Goal: Task Accomplishment & Management: Manage account settings

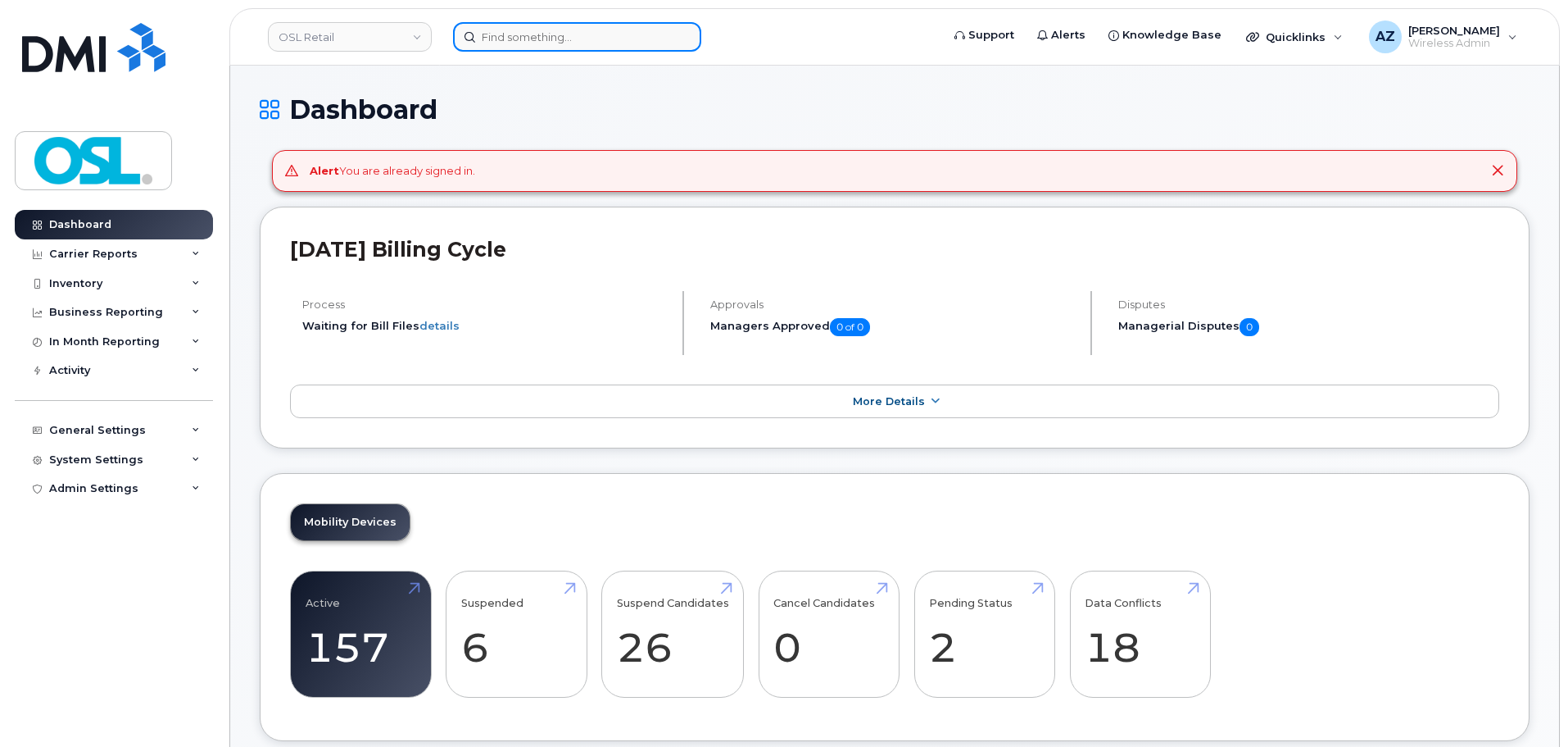
click at [543, 39] on input at bounding box center [577, 37] width 249 height 30
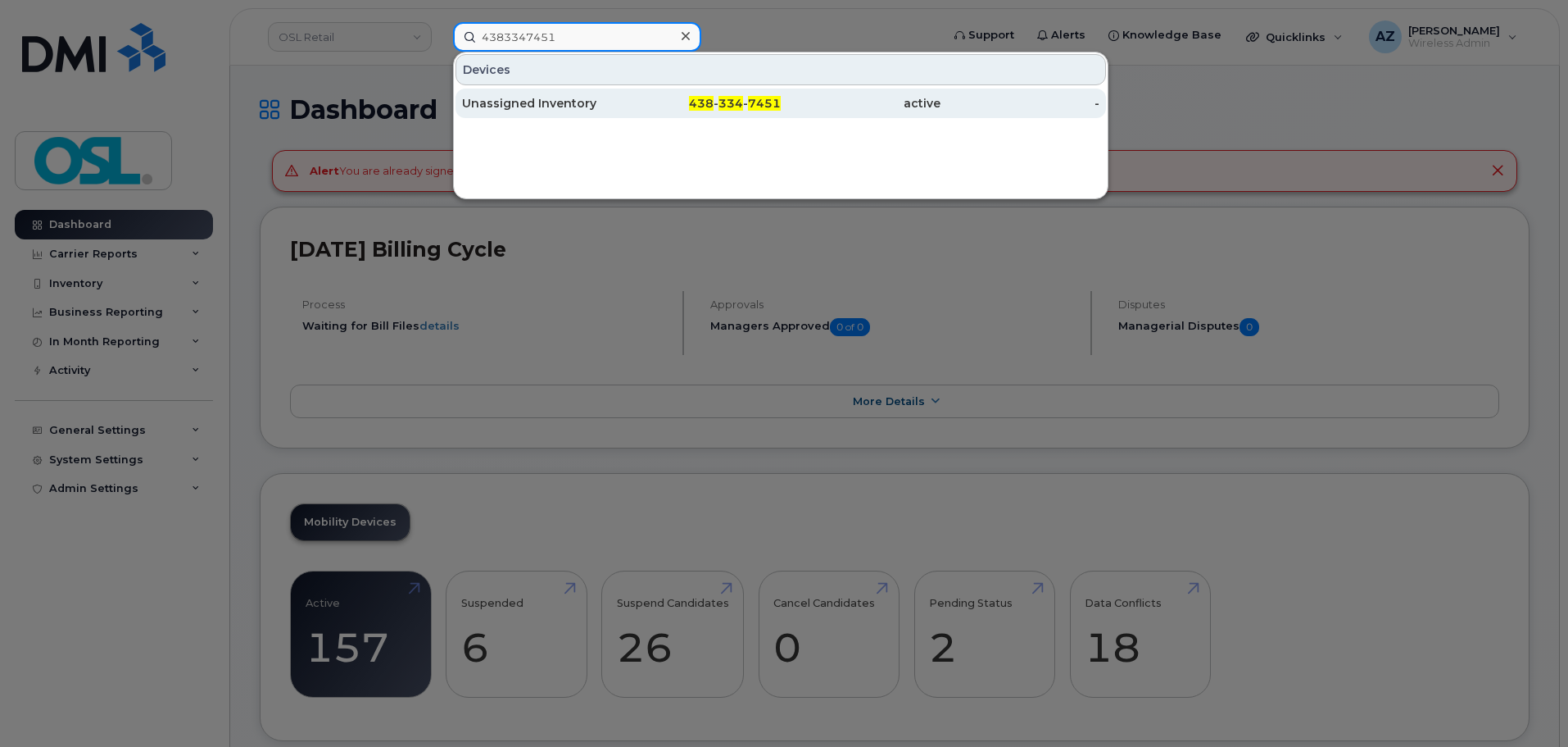
type input "4383347451"
click at [566, 103] on div "Unassigned Inventory" at bounding box center [542, 104] width 160 height 17
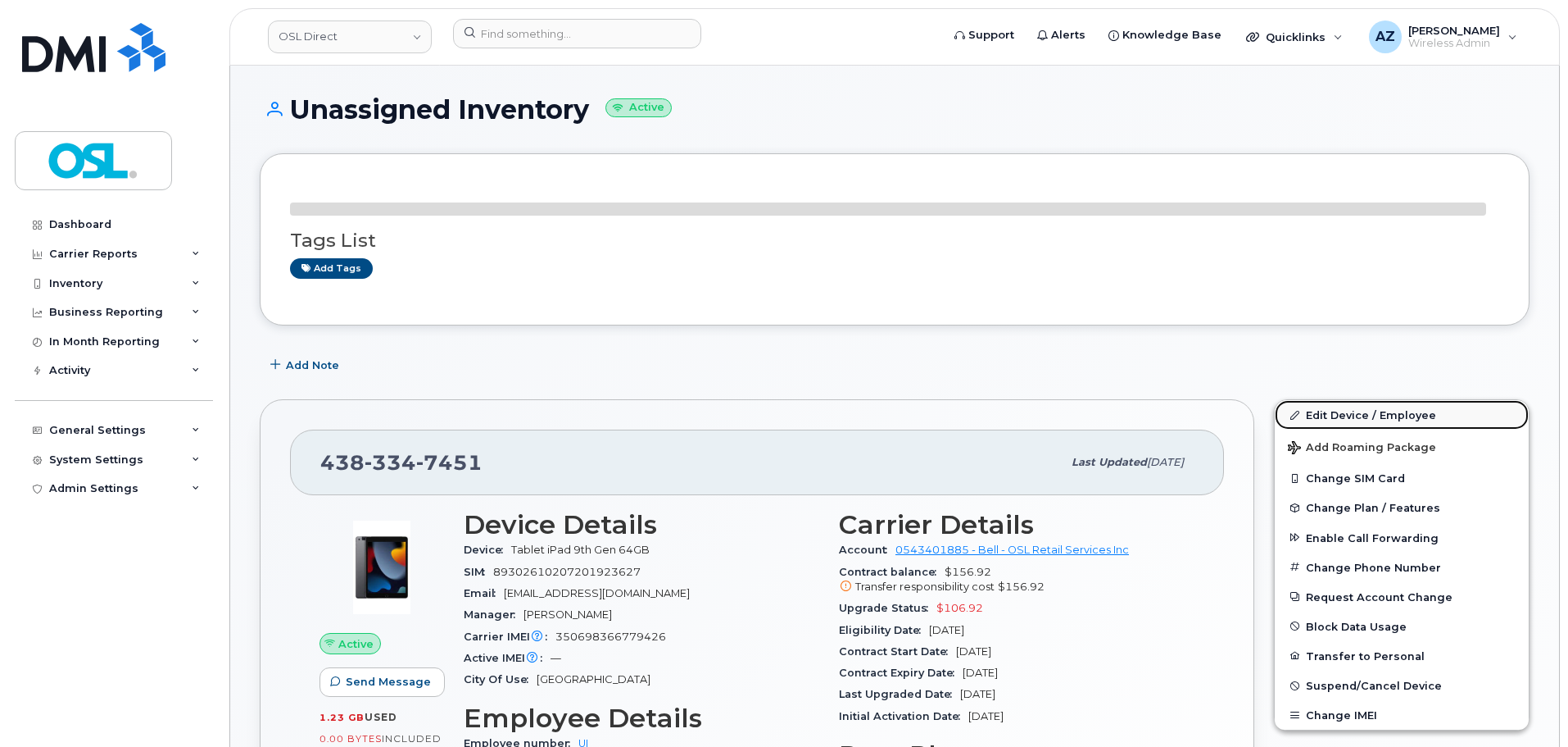
click at [1352, 409] on link "Edit Device / Employee" at bounding box center [1402, 415] width 254 height 30
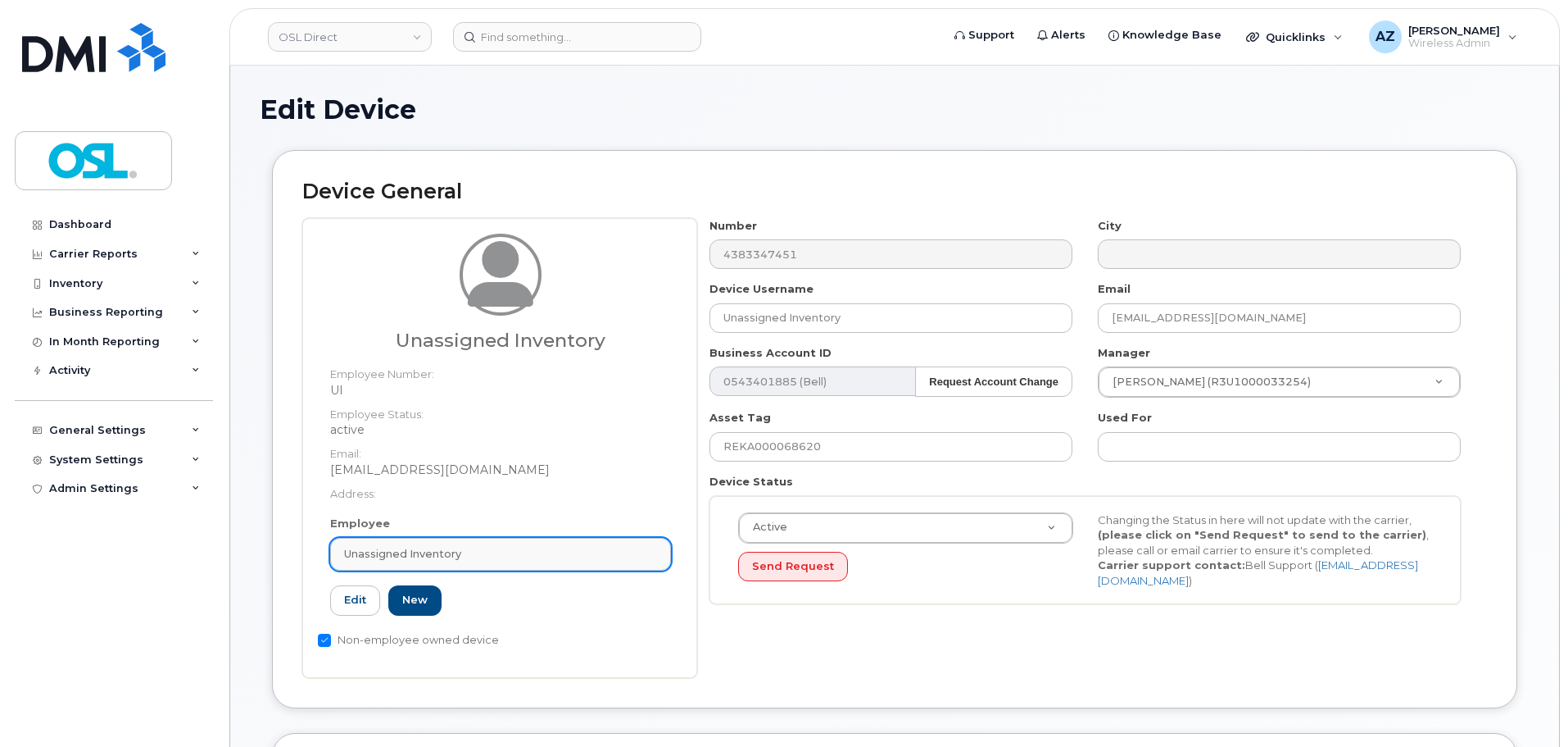
click at [400, 563] on link "Unassigned Inventory" at bounding box center [500, 553] width 341 height 33
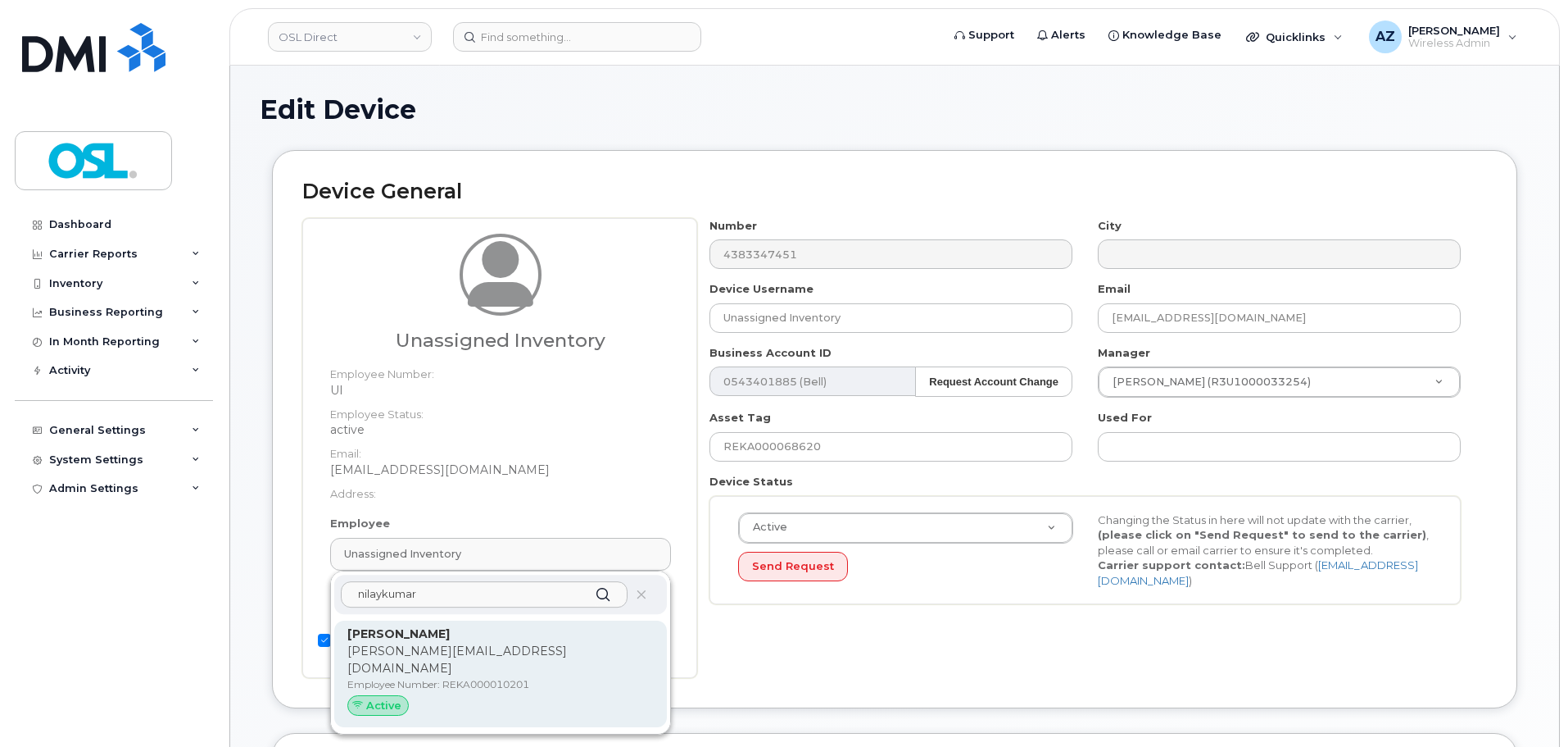
type input "nilaykumar"
click at [557, 642] on div "[PERSON_NAME] [PERSON_NAME][EMAIL_ADDRESS][DOMAIN_NAME] Employee Number: REKA00…" at bounding box center [501, 674] width 306 height 97
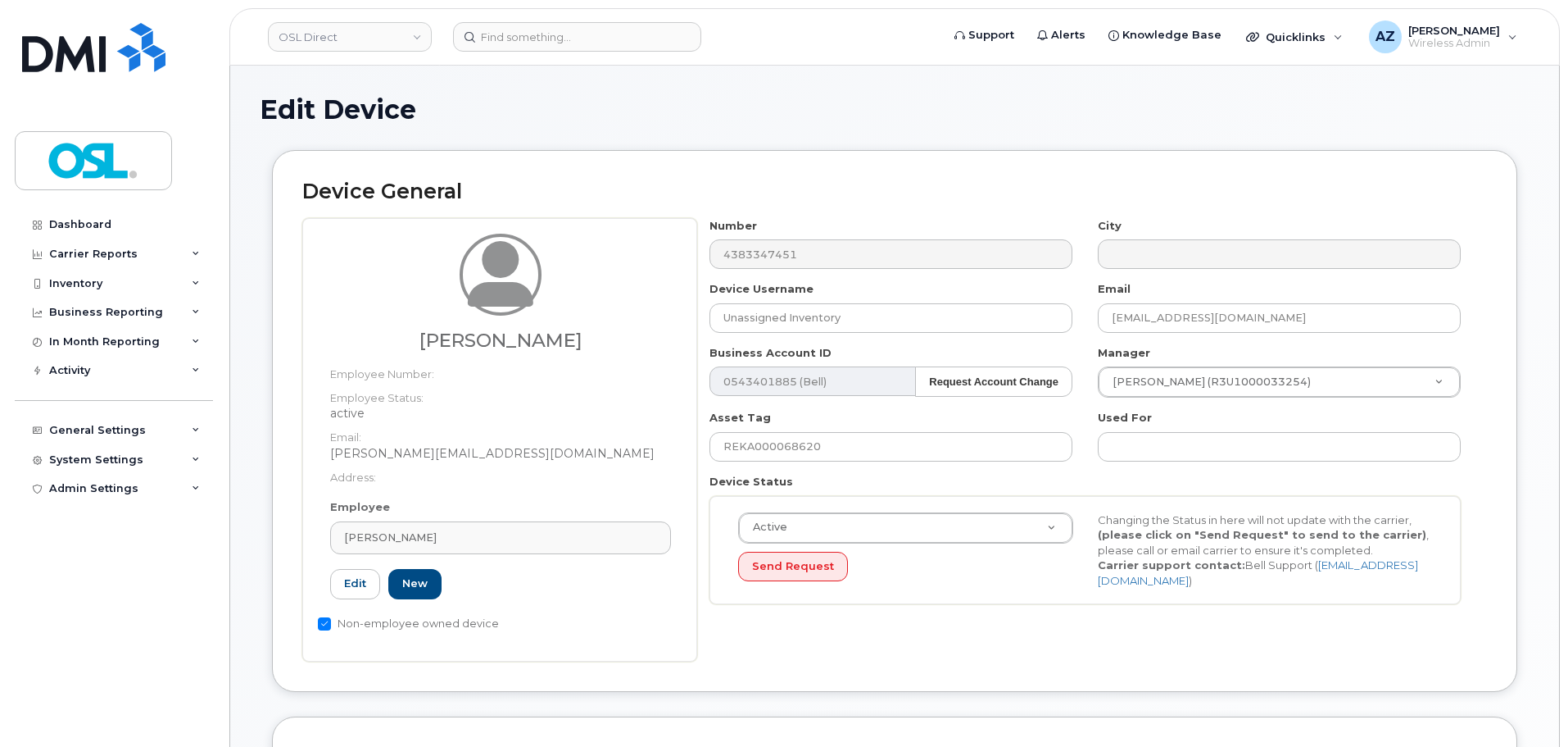
type input "REKA000010201"
type input "[PERSON_NAME]"
type input "[EMAIL_ADDRESS][PERSON_NAME][DOMAIN_NAME]"
type input "3411630"
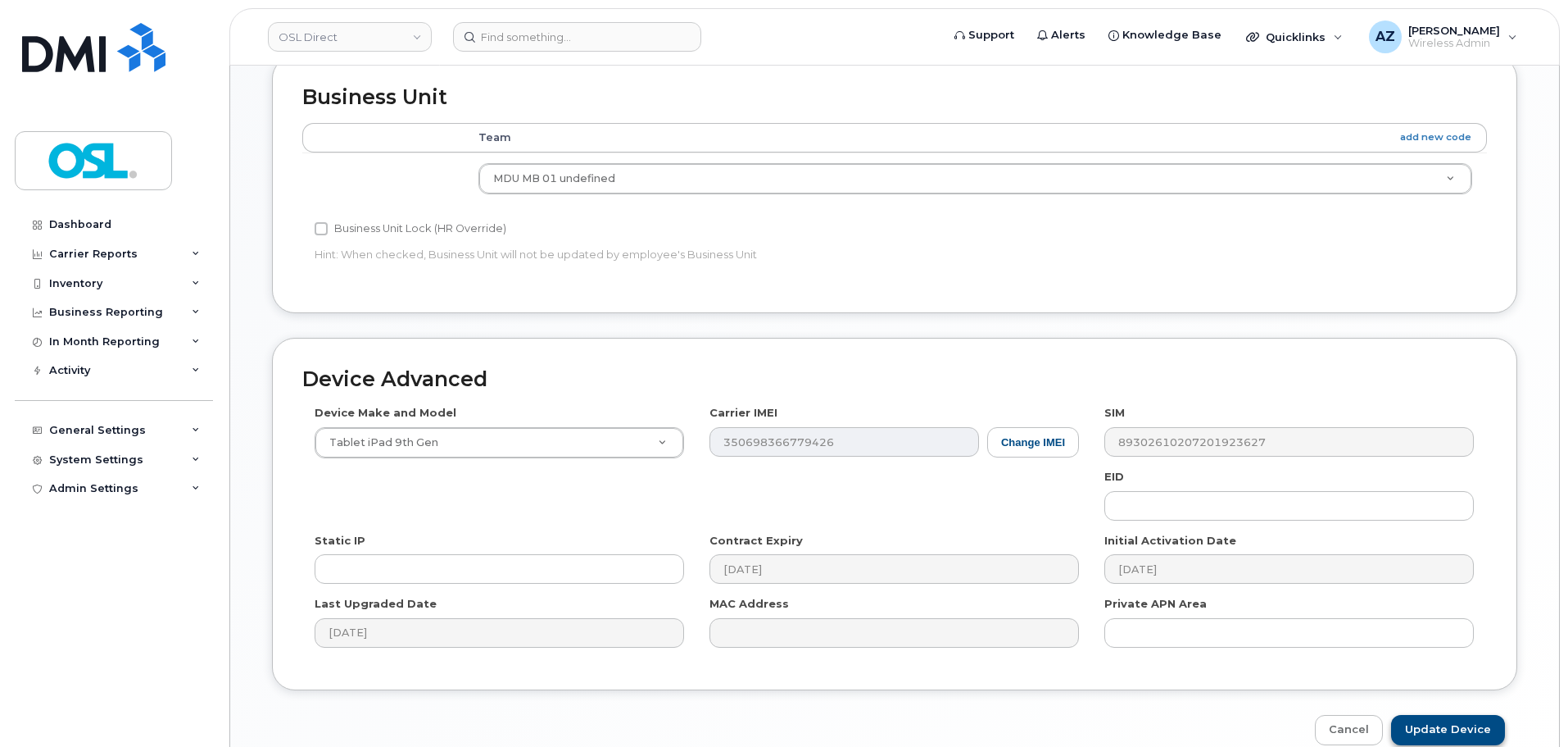
scroll to position [741, 0]
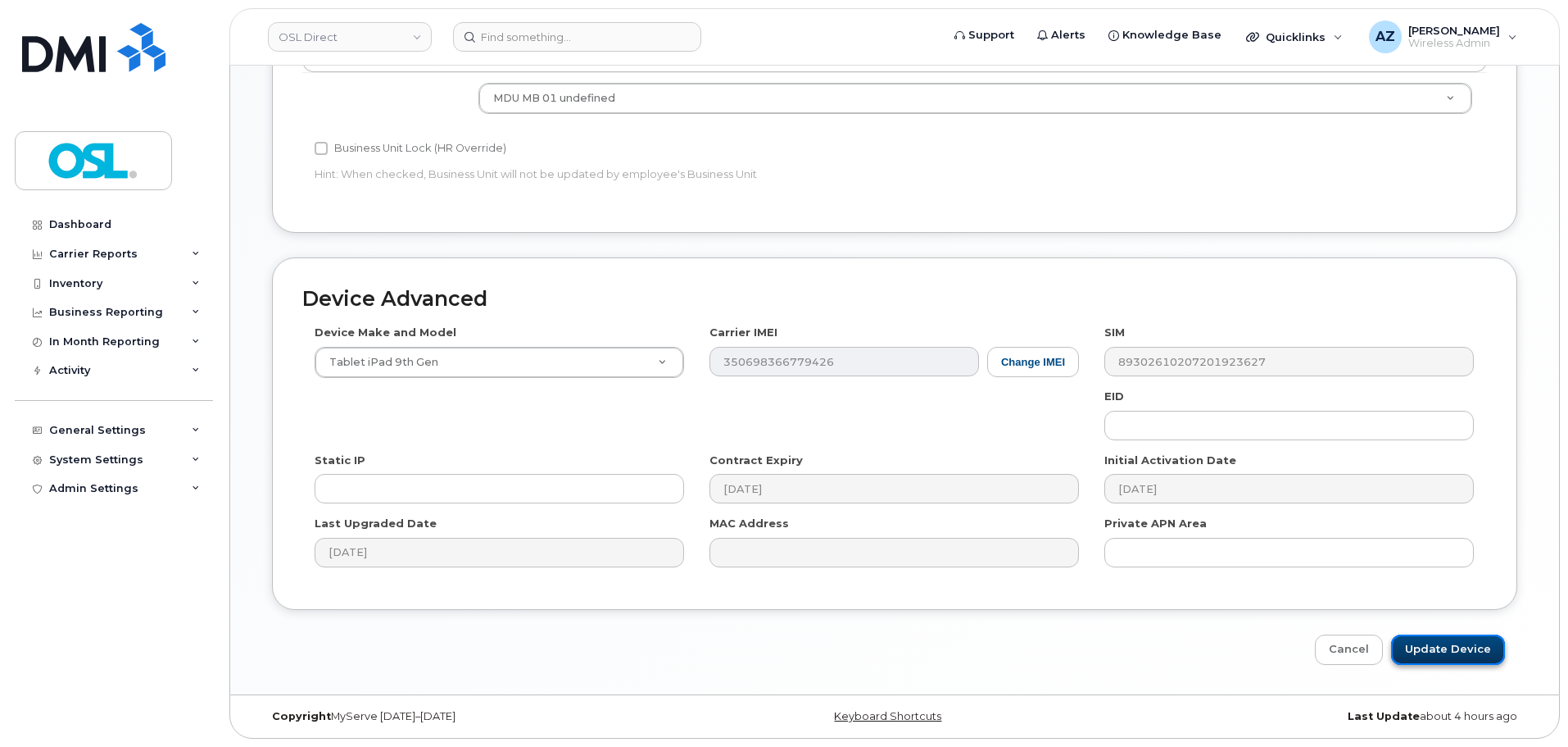
click at [1458, 641] on input "Update Device" at bounding box center [1448, 650] width 114 height 30
type input "Saving..."
